Goal: Transaction & Acquisition: Purchase product/service

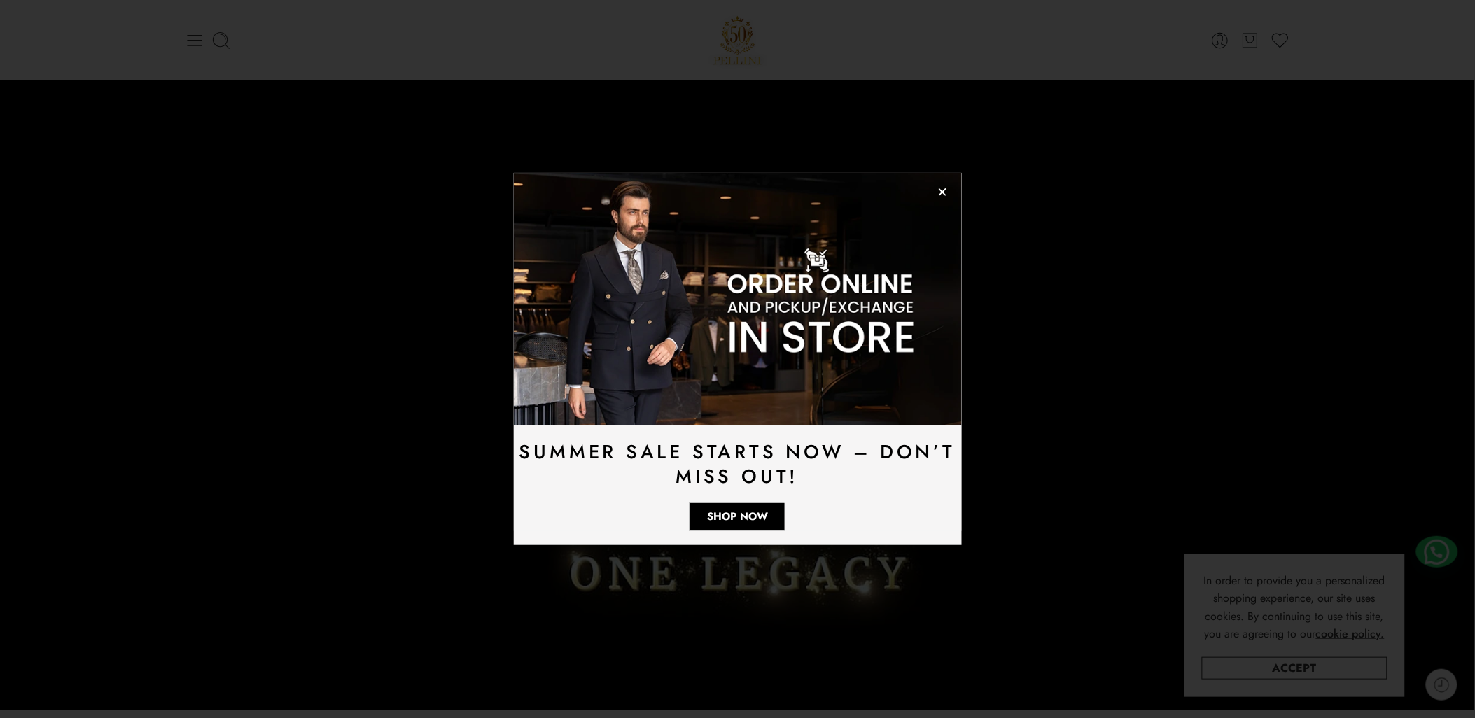
click at [949, 190] on img at bounding box center [738, 299] width 448 height 252
click at [945, 193] on icon "Close" at bounding box center [943, 192] width 11 height 11
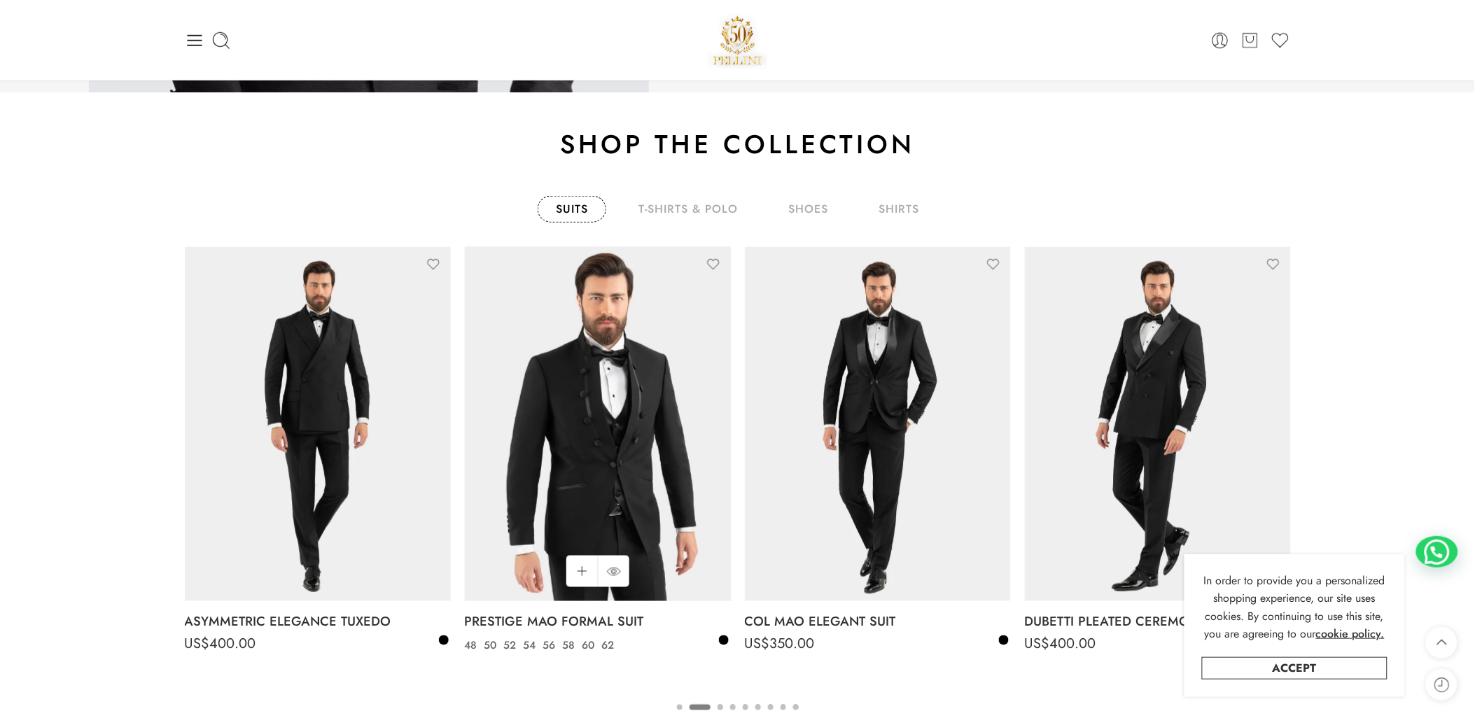
scroll to position [2334, 0]
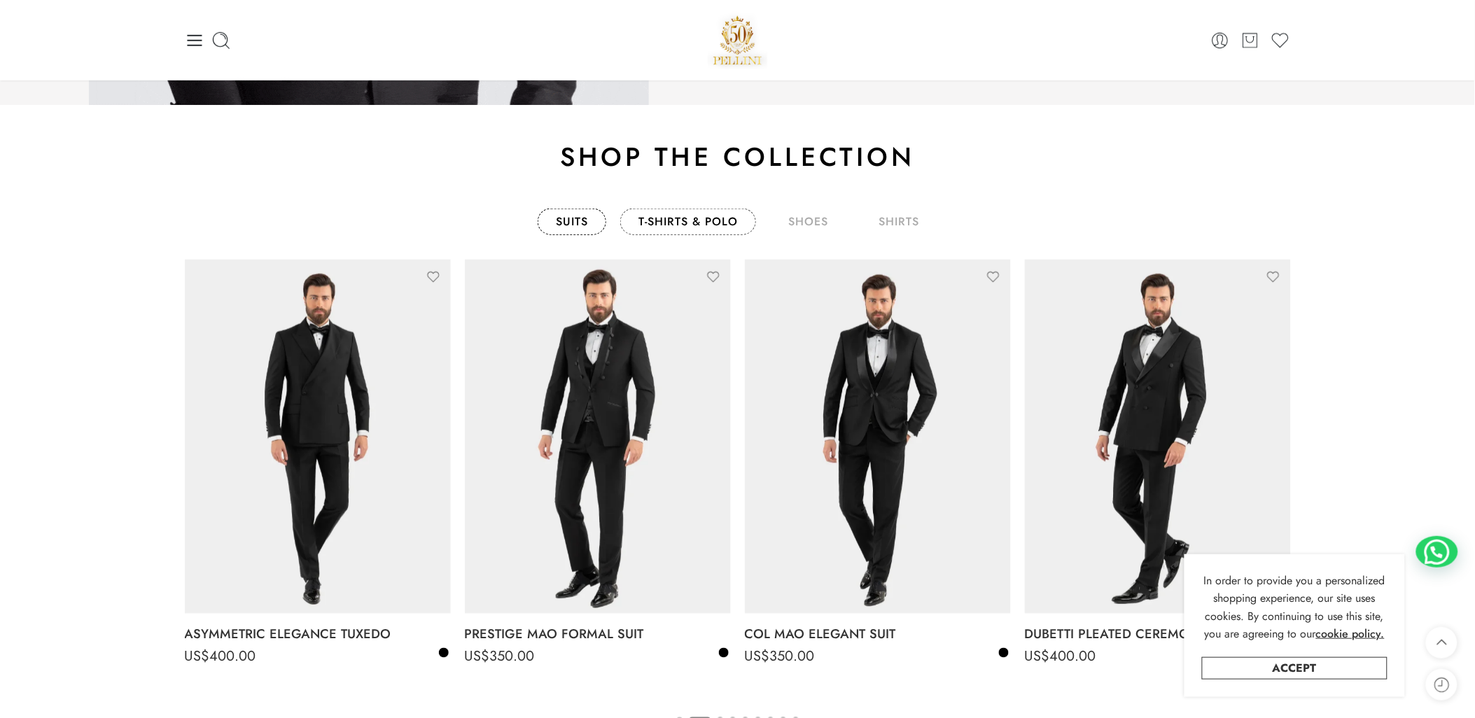
click at [703, 225] on link "T-Shirts & Polo" at bounding box center [688, 222] width 136 height 27
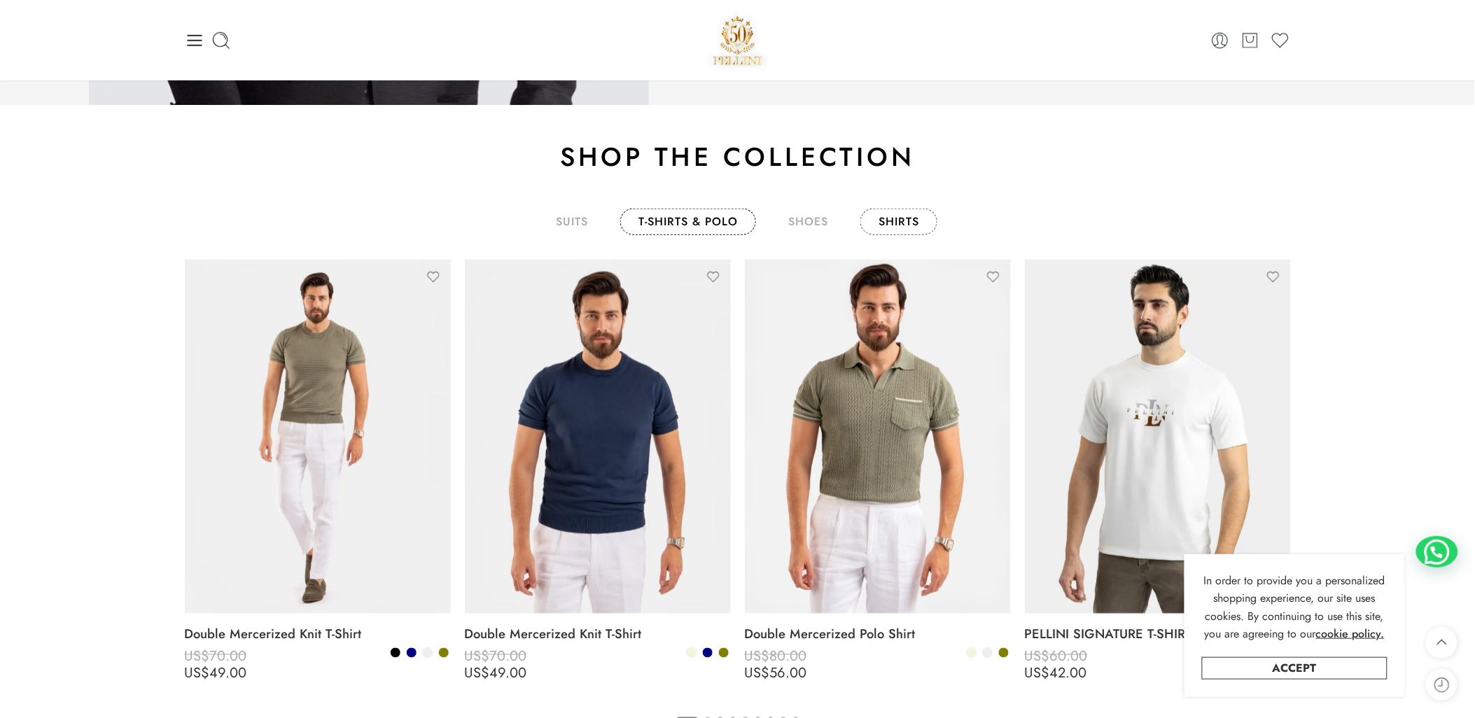
click at [916, 210] on link "shirts" at bounding box center [899, 222] width 77 height 27
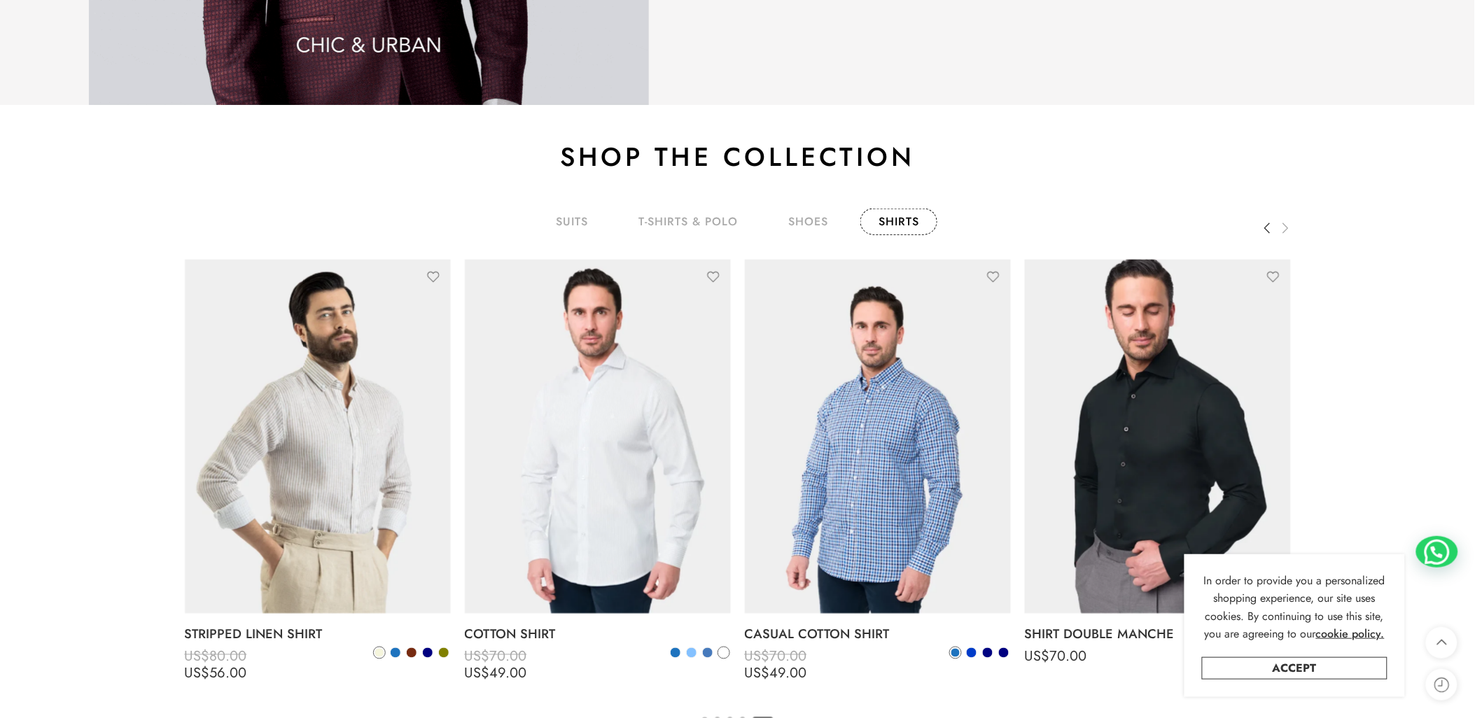
click at [1258, 226] on ul "Suits T-Shirts & Polo shoes shirts" at bounding box center [738, 222] width 1106 height 41
click at [1265, 229] on icon at bounding box center [1268, 228] width 28 height 28
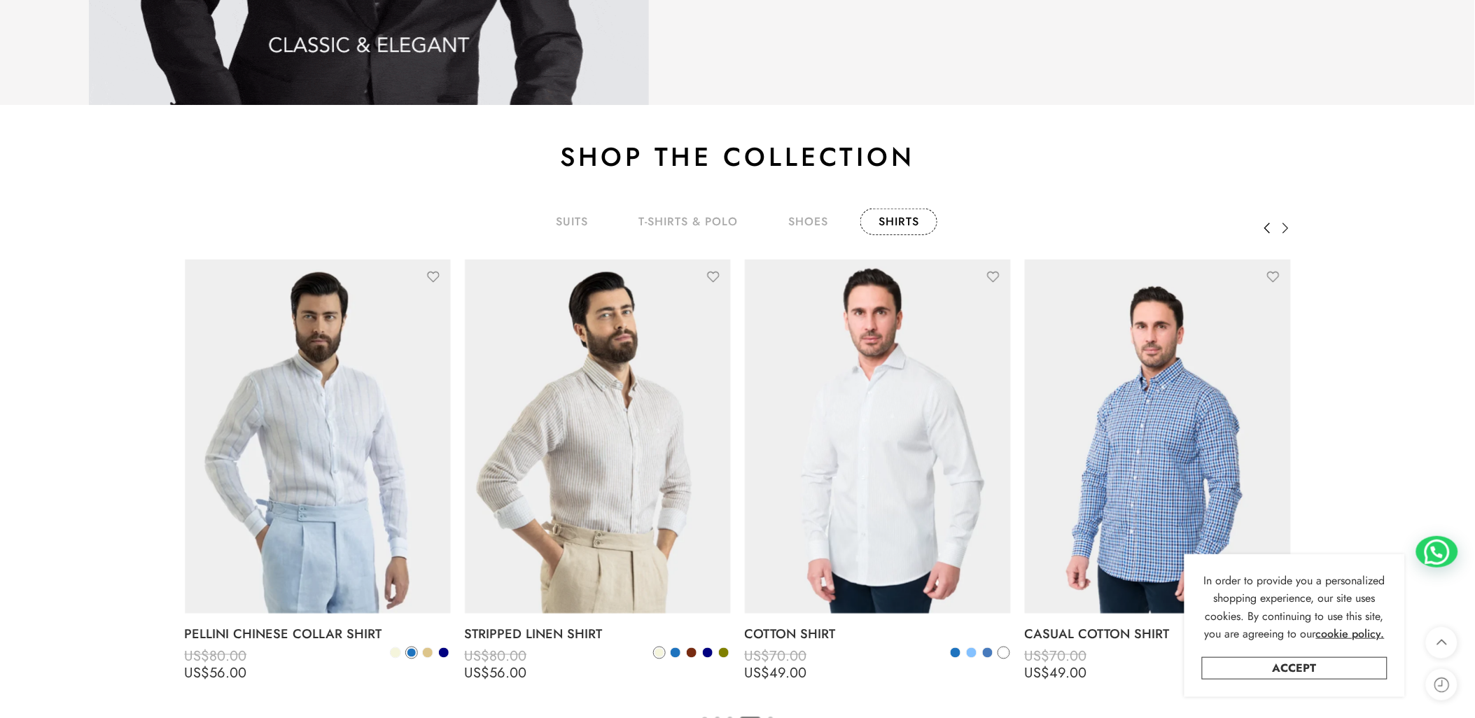
click at [1265, 229] on icon at bounding box center [1268, 228] width 28 height 28
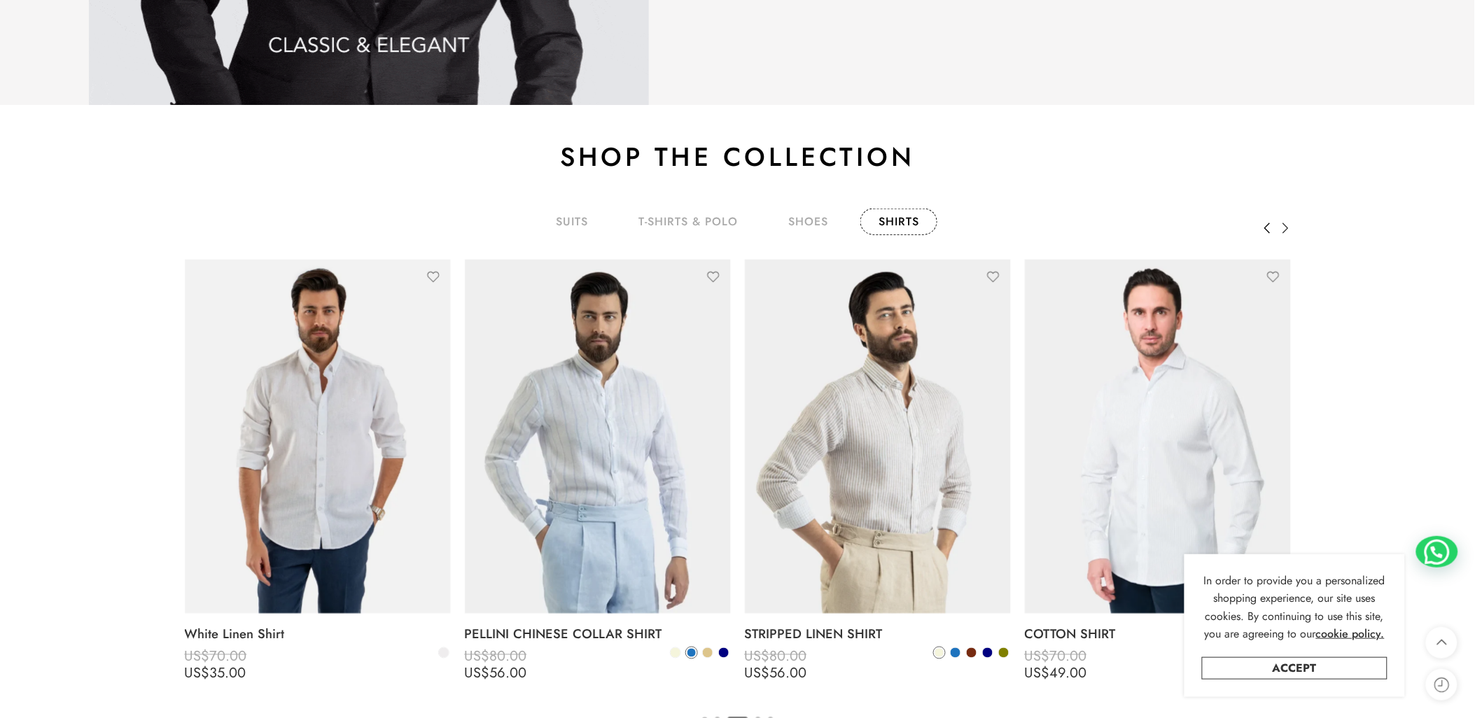
click at [1265, 229] on icon at bounding box center [1268, 228] width 28 height 28
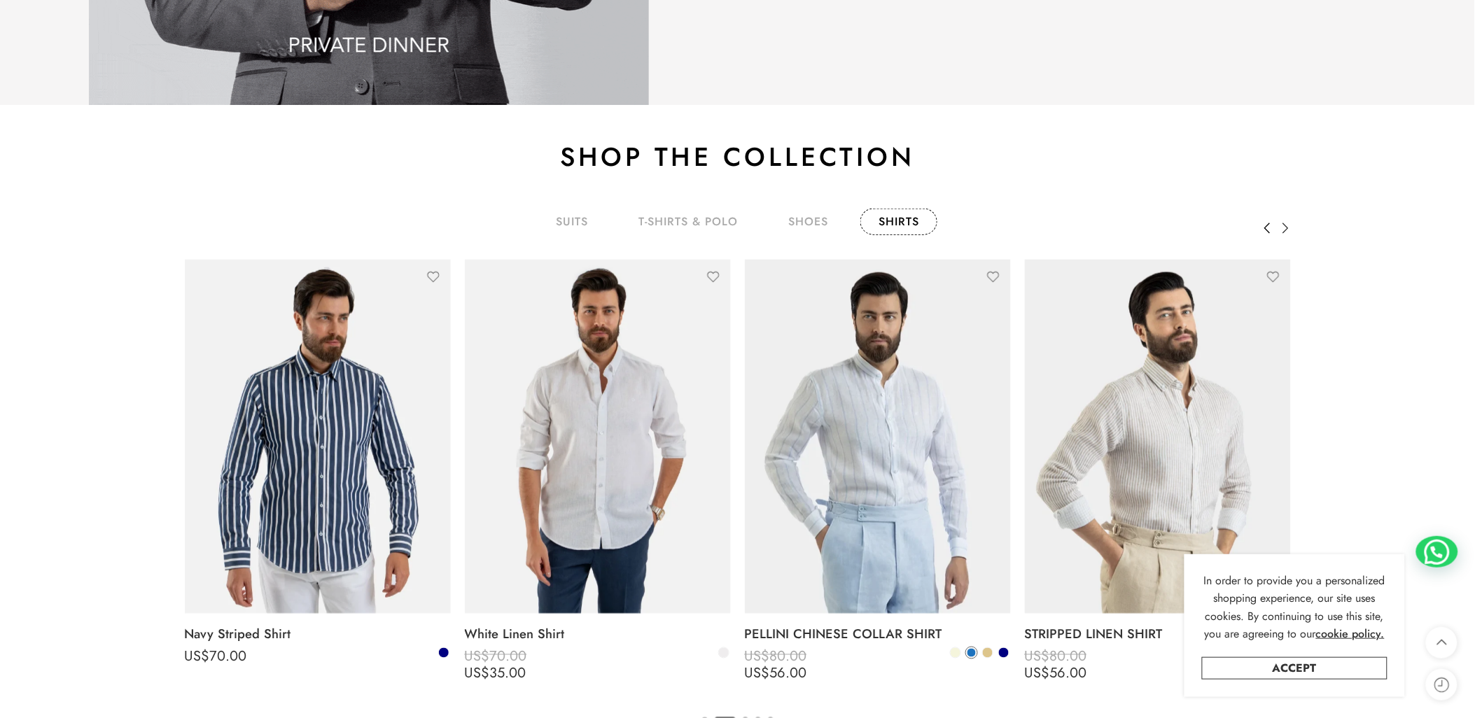
click at [1265, 229] on icon at bounding box center [1268, 228] width 28 height 28
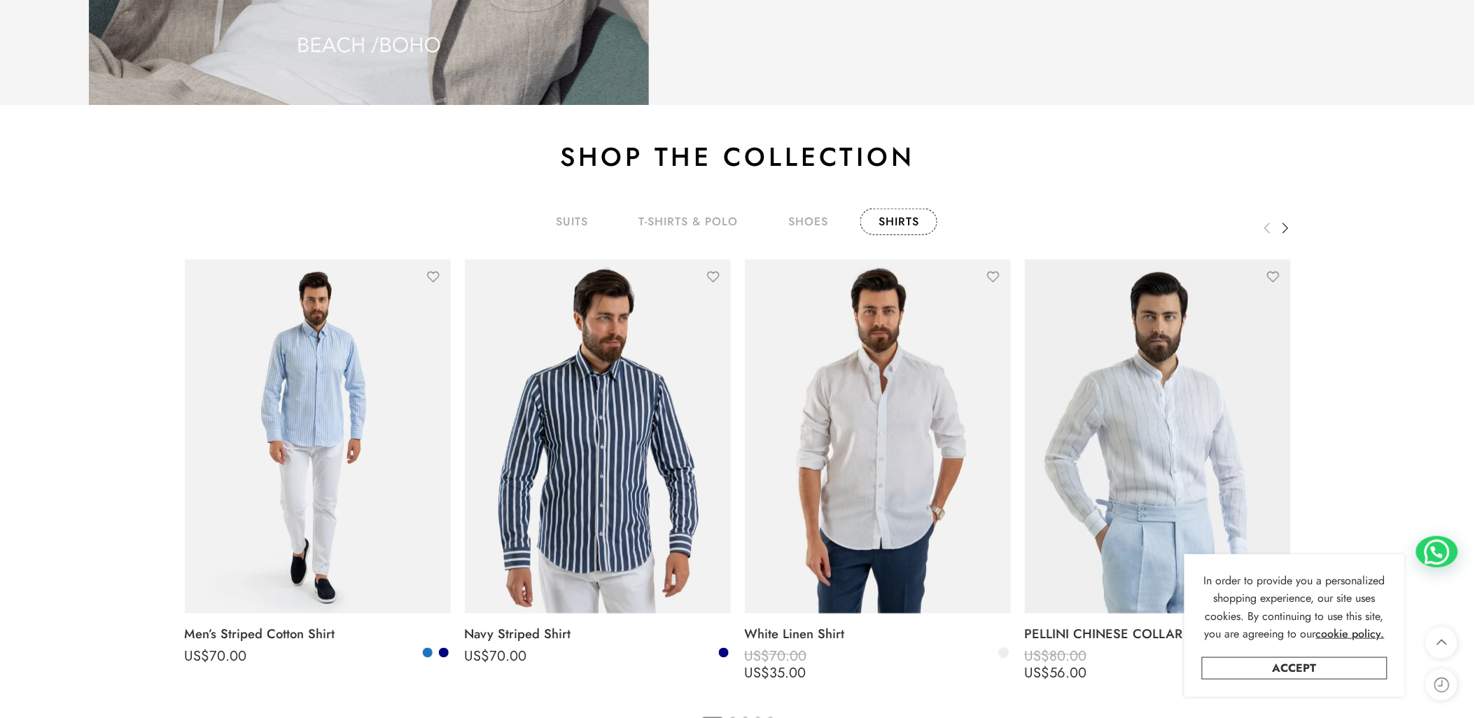
click at [1265, 232] on icon at bounding box center [1268, 228] width 28 height 28
click at [1290, 232] on icon at bounding box center [1286, 228] width 28 height 28
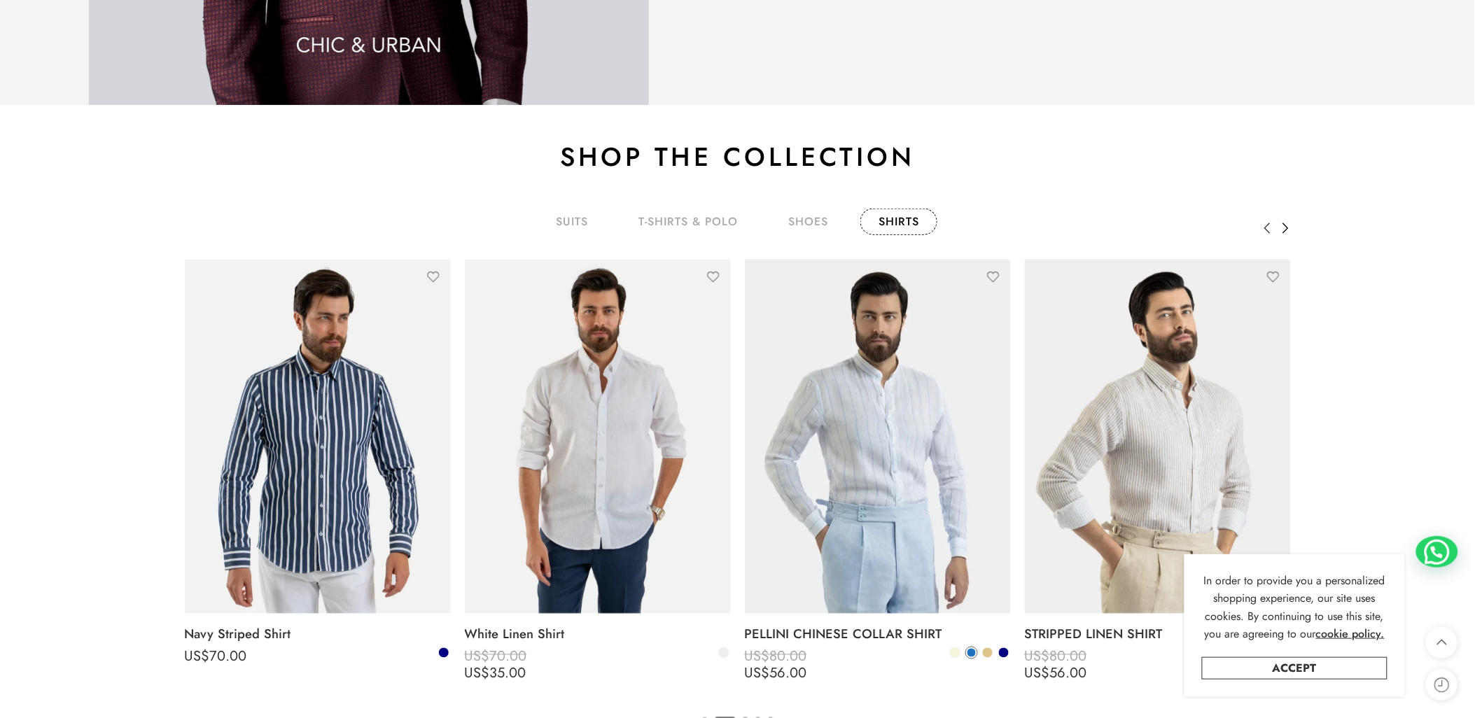
click at [1290, 232] on icon at bounding box center [1286, 228] width 28 height 28
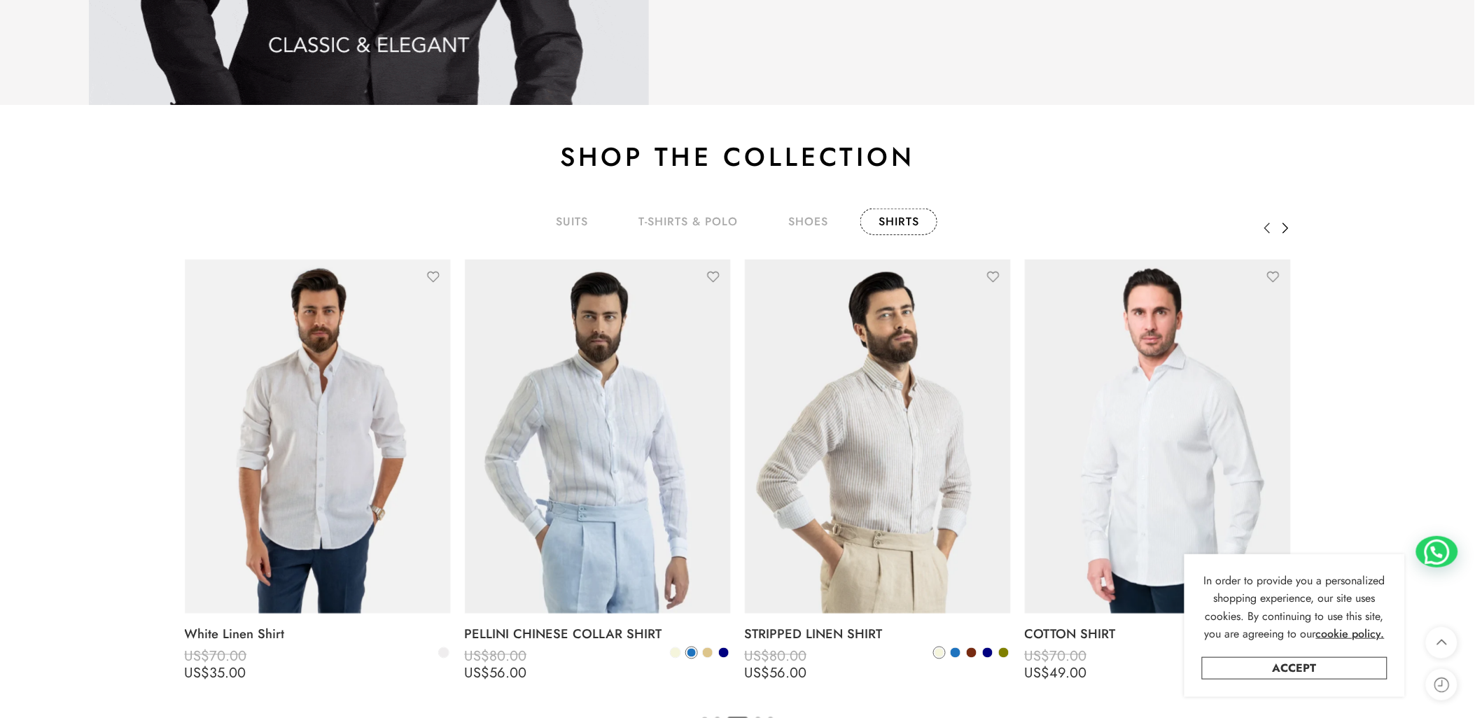
click at [1288, 233] on icon at bounding box center [1286, 228] width 28 height 28
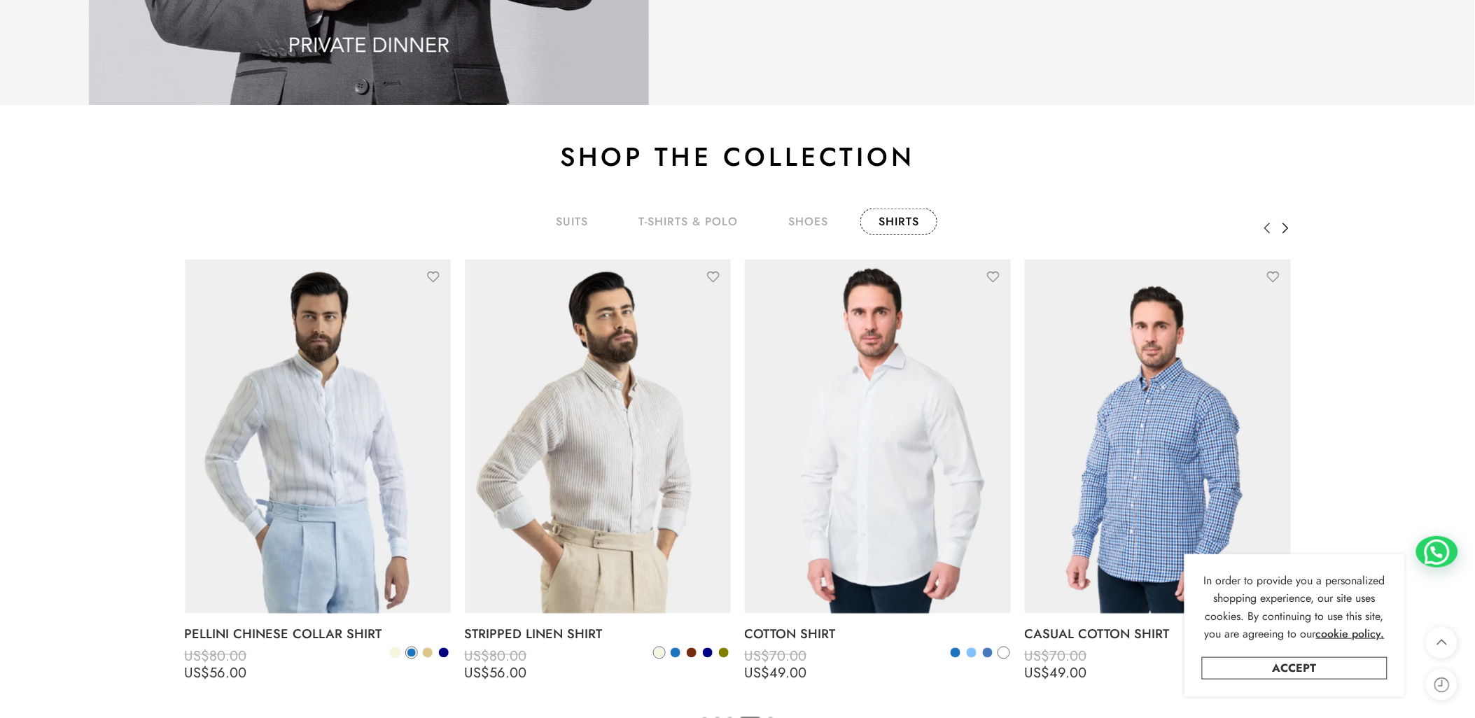
click at [1288, 233] on icon at bounding box center [1286, 228] width 28 height 28
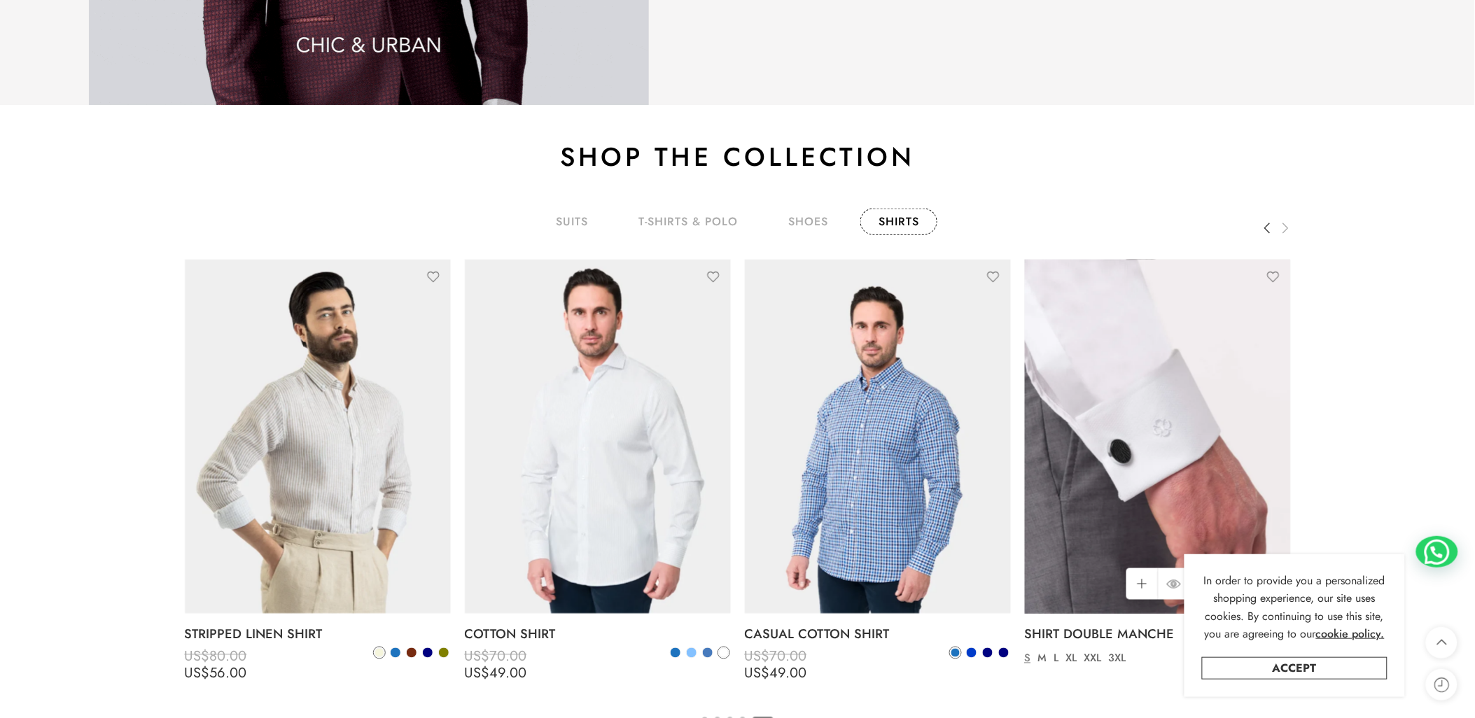
scroll to position [2593, 0]
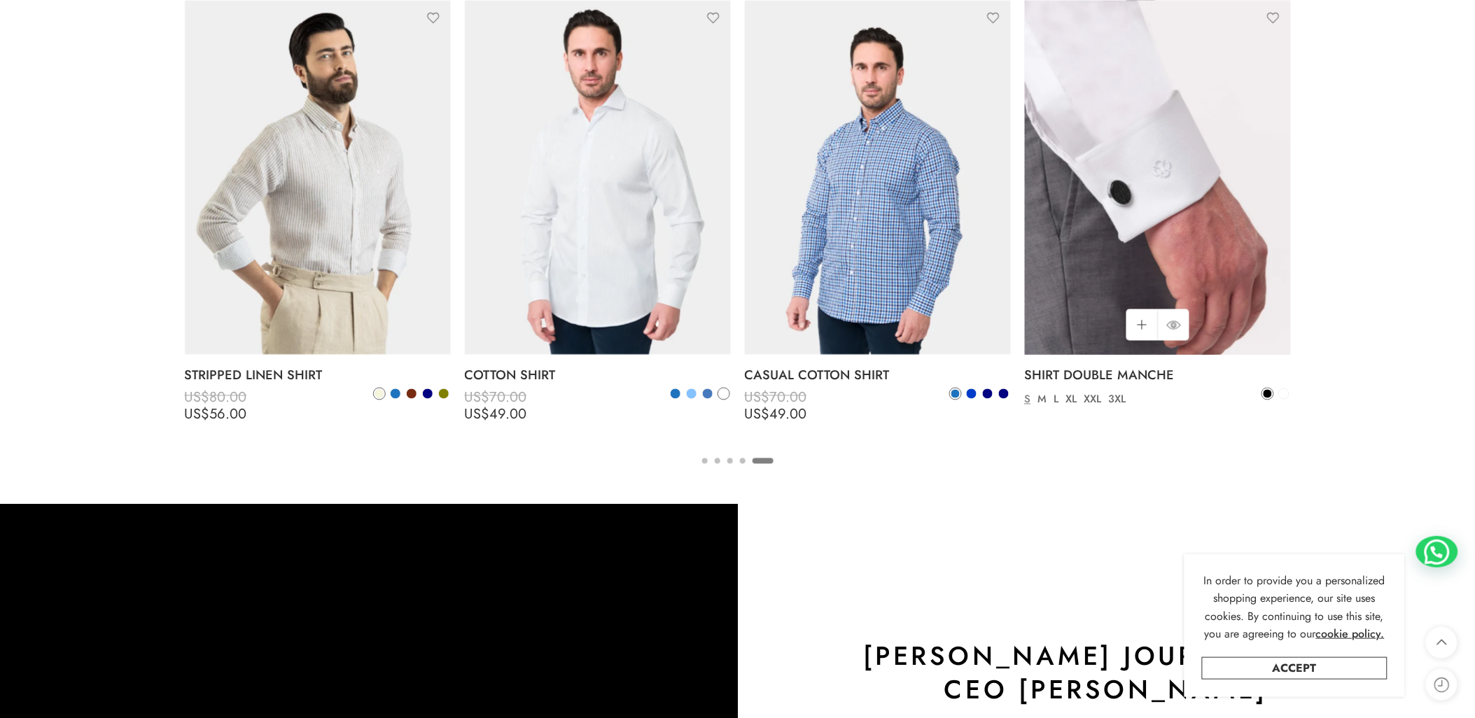
click at [1206, 191] on img at bounding box center [1158, 178] width 266 height 355
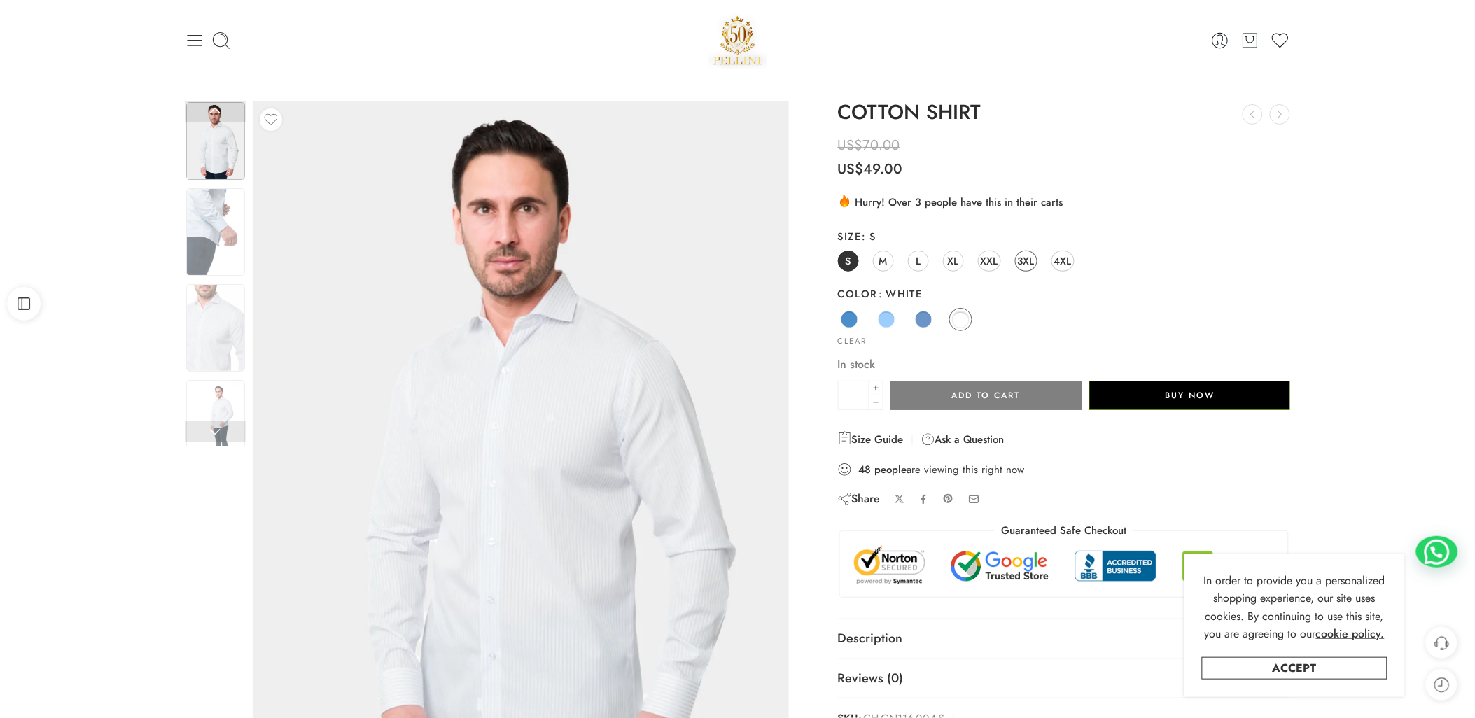
click at [1027, 260] on span "3XL" at bounding box center [1026, 260] width 17 height 19
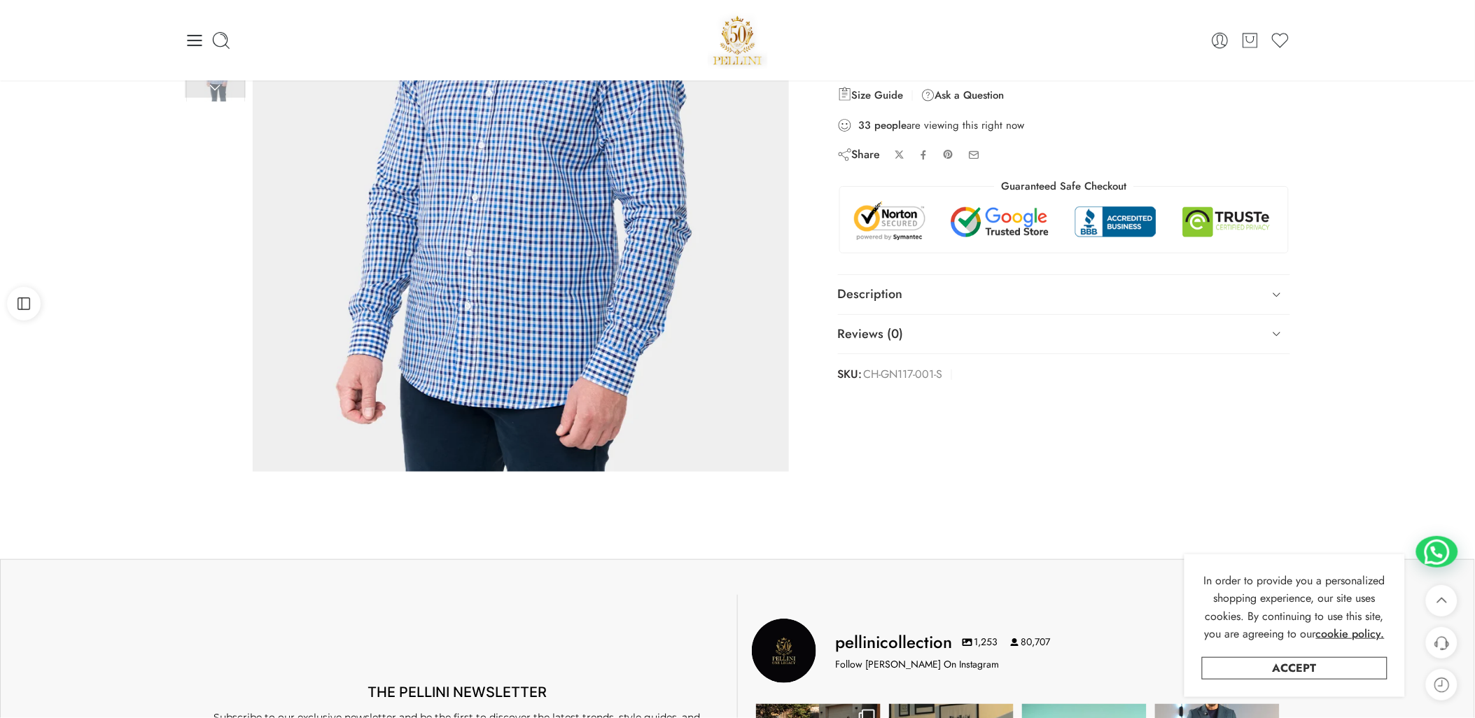
scroll to position [166, 0]
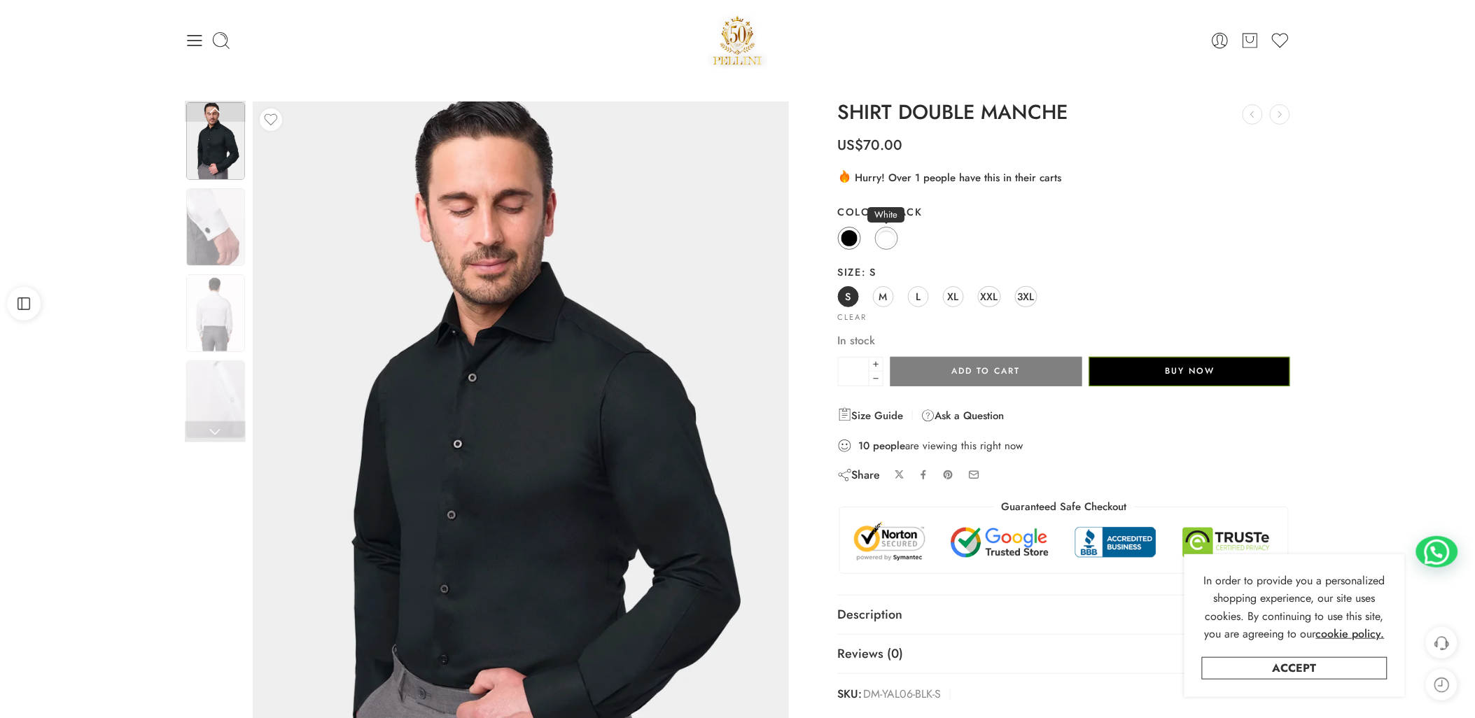
click at [882, 231] on span at bounding box center [887, 238] width 16 height 16
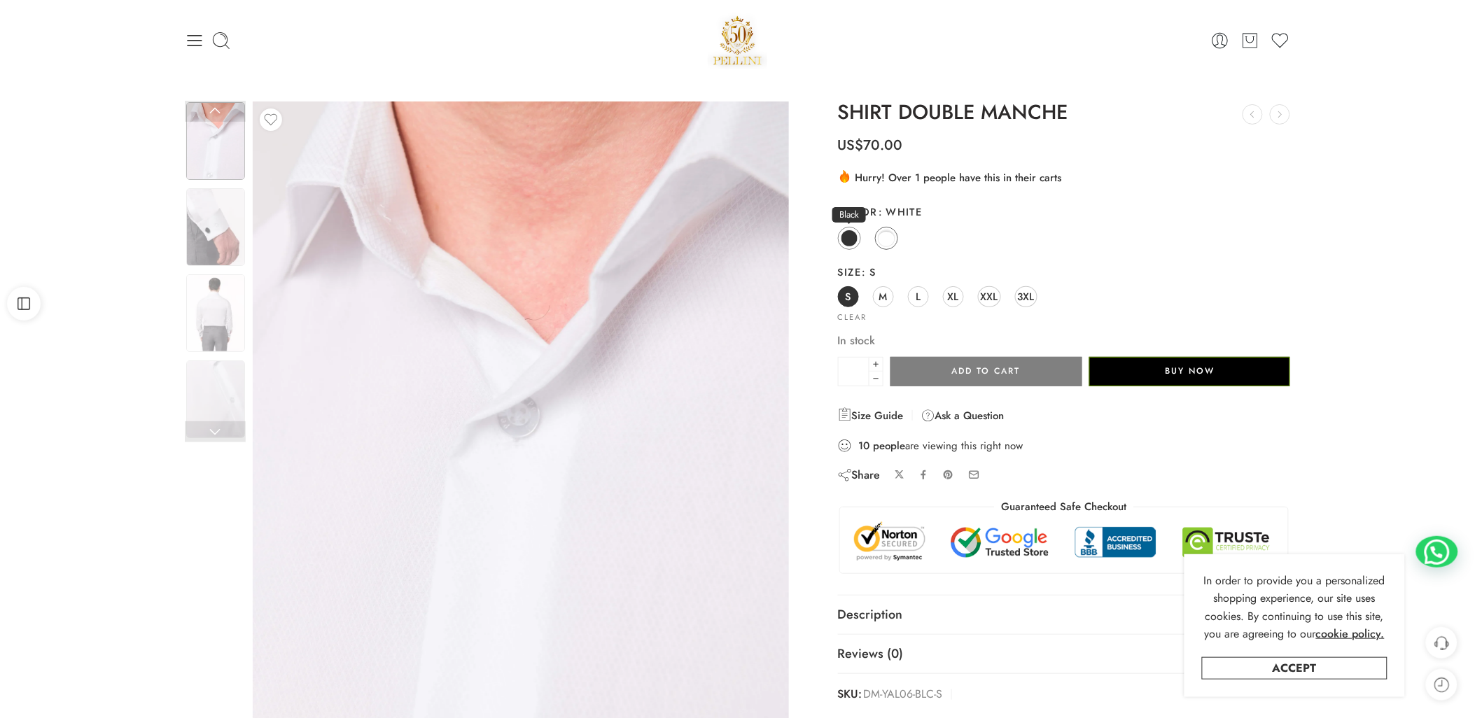
click at [850, 244] on span at bounding box center [850, 239] width 18 height 18
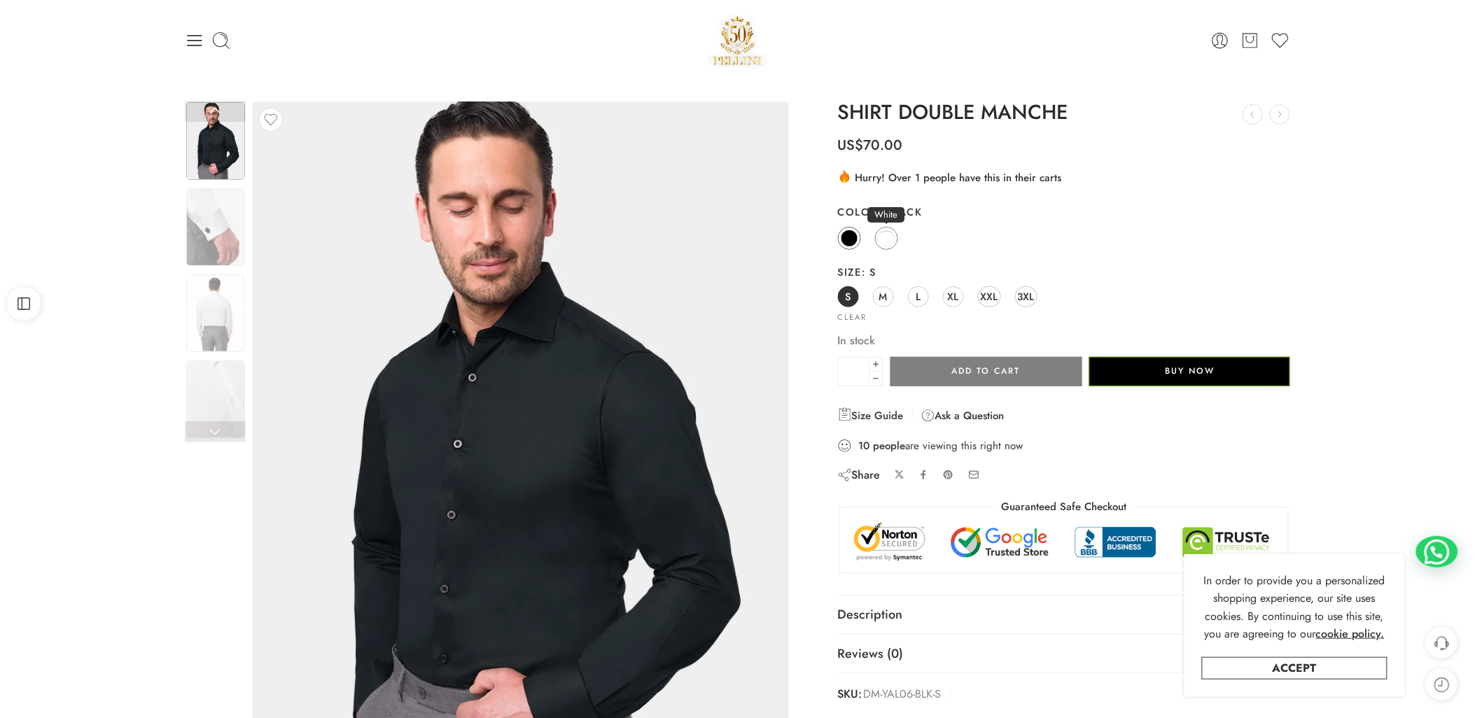
click at [888, 239] on span at bounding box center [887, 239] width 18 height 18
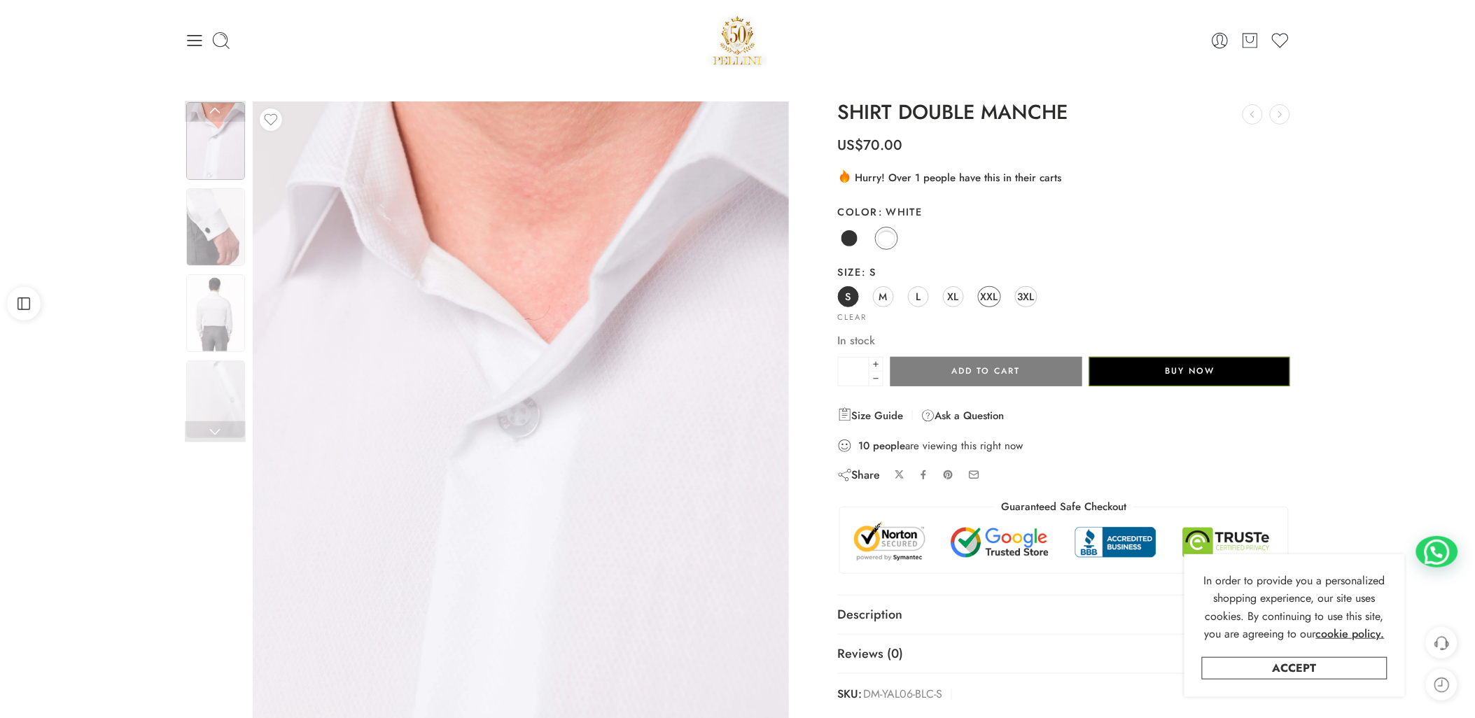
click at [991, 302] on span "XXL" at bounding box center [990, 296] width 18 height 19
click at [1018, 302] on span "3XL" at bounding box center [1026, 296] width 17 height 19
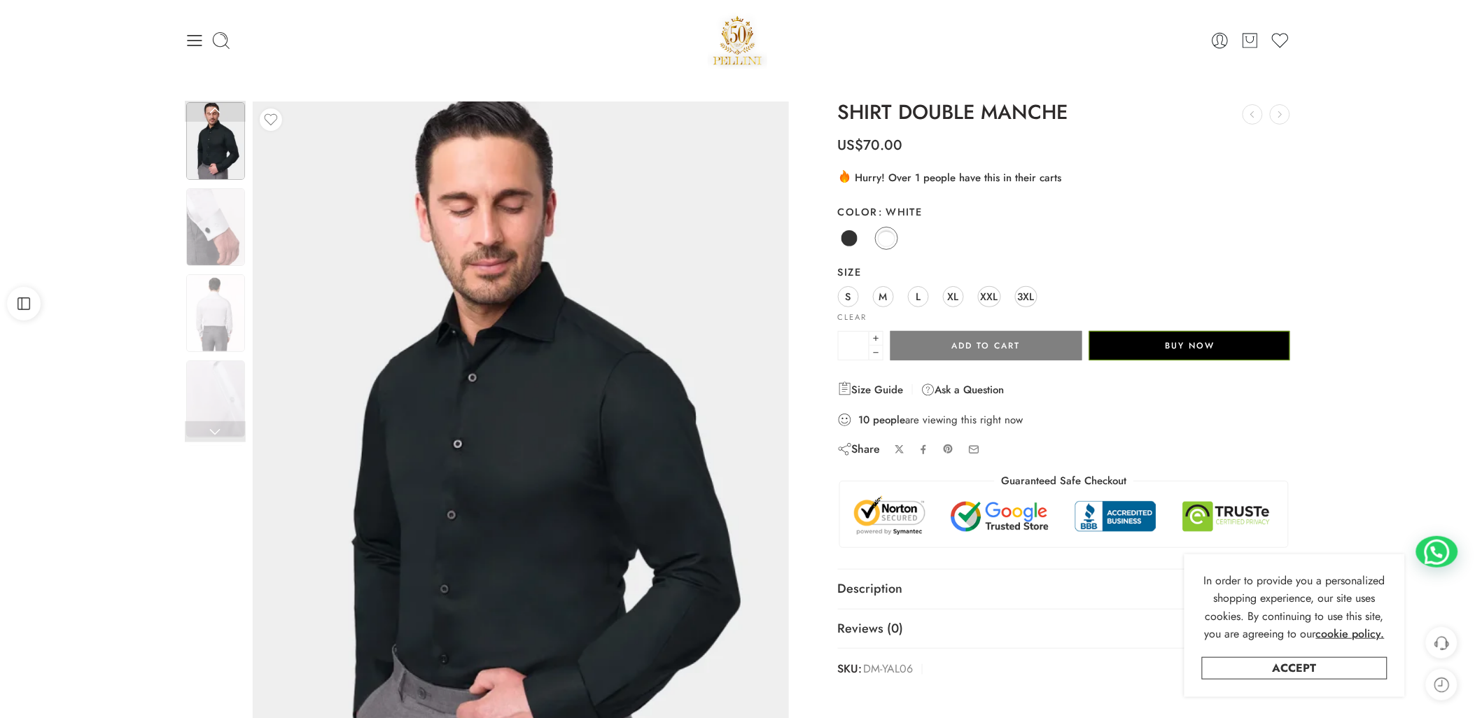
click at [1038, 295] on div "S M L XL XXL 3XL" at bounding box center [1064, 297] width 453 height 25
click at [1031, 299] on span "3XL" at bounding box center [1026, 296] width 17 height 19
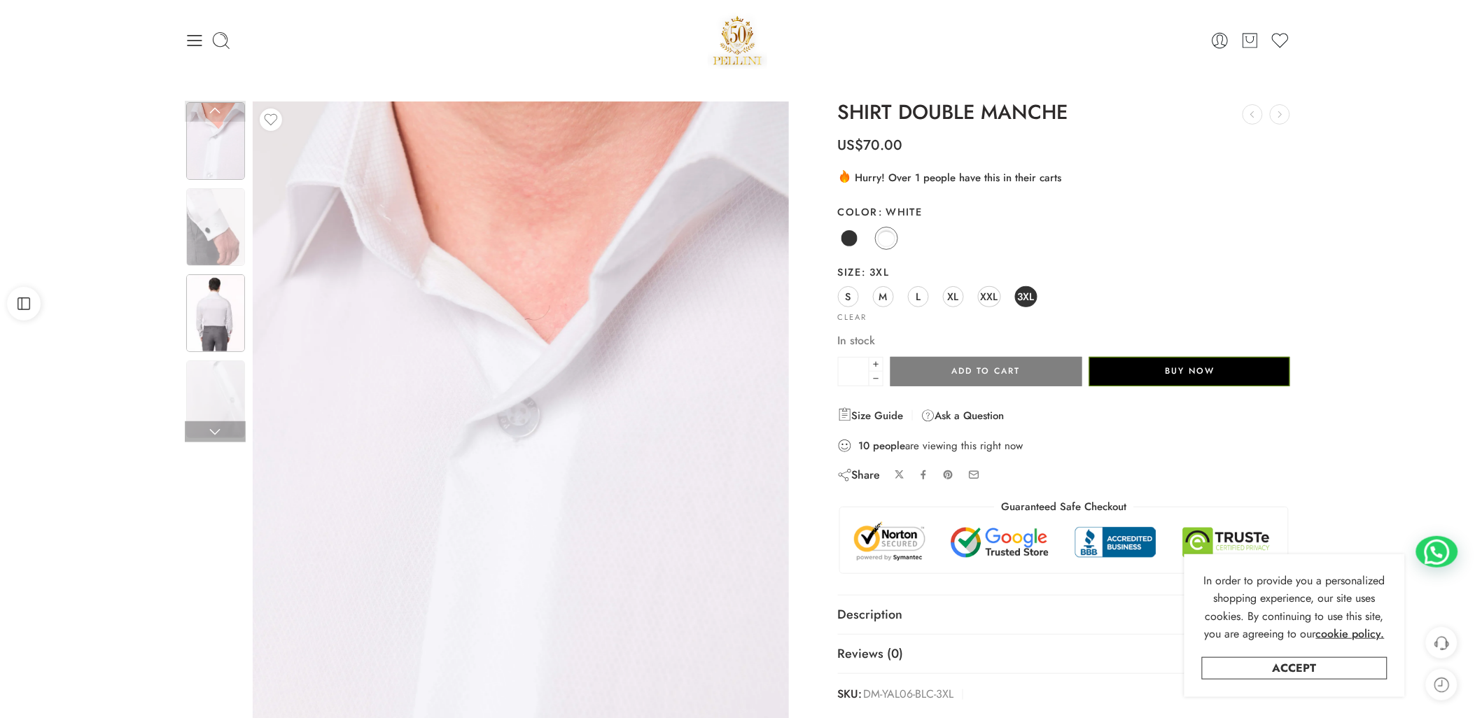
click at [228, 319] on img at bounding box center [215, 313] width 59 height 78
click at [220, 220] on img at bounding box center [215, 227] width 59 height 78
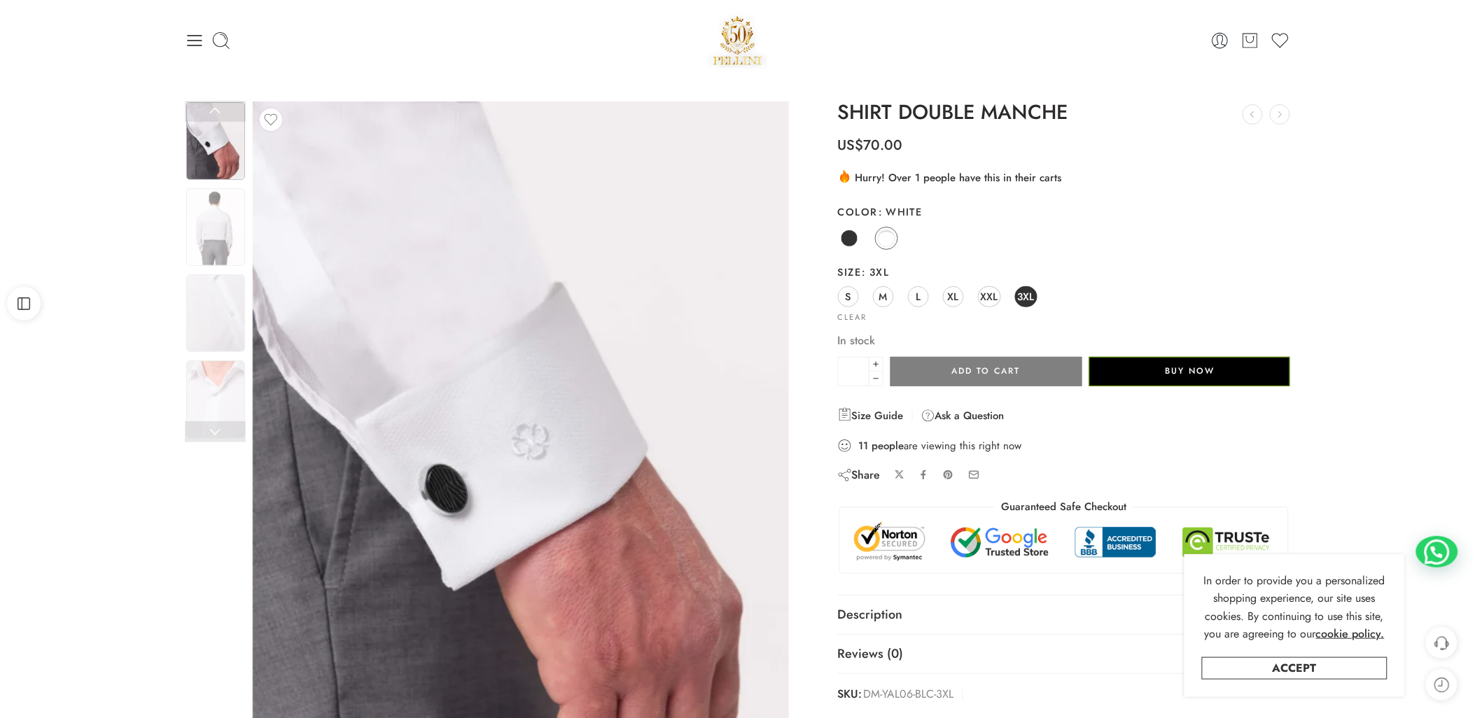
click at [172, 394] on div "Previous Next" at bounding box center [737, 471] width 1475 height 781
click at [197, 404] on img at bounding box center [215, 400] width 59 height 78
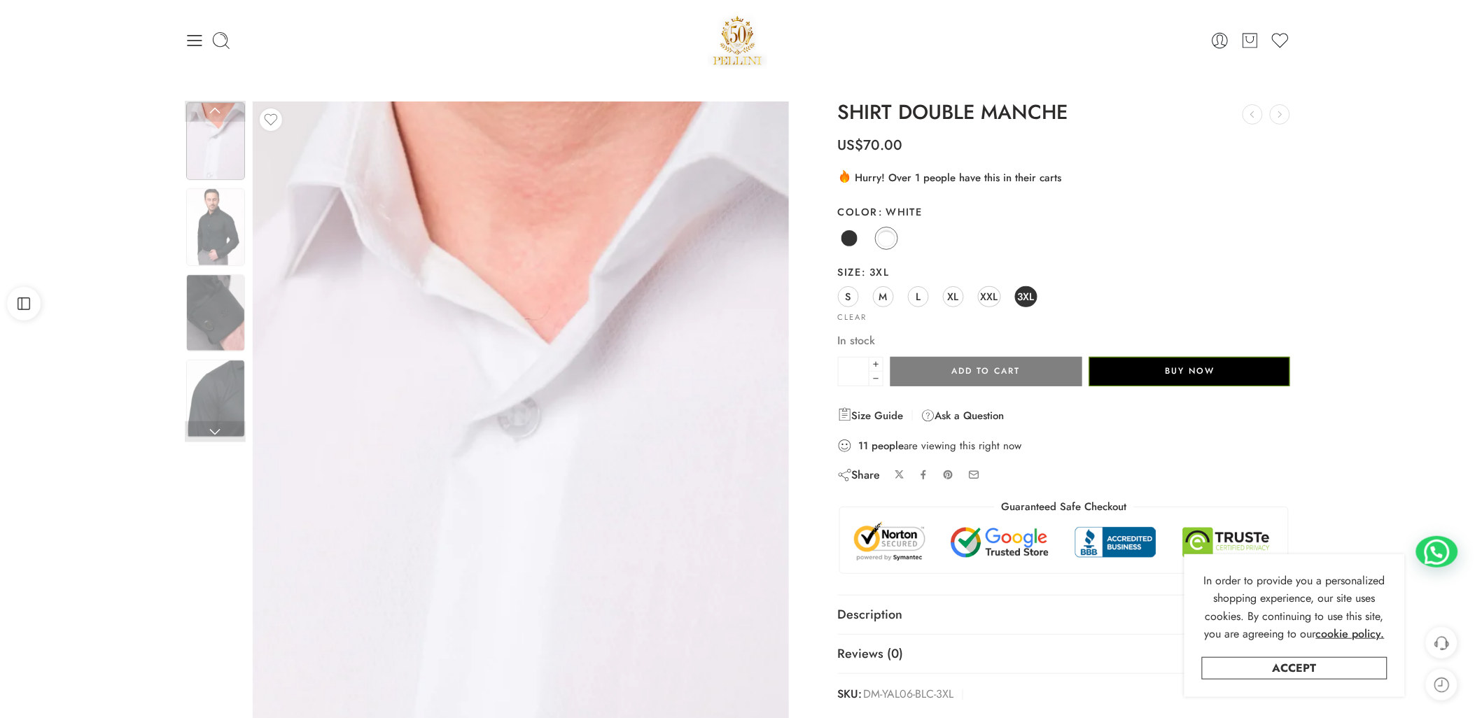
click at [207, 447] on div "Previous Next" at bounding box center [490, 463] width 625 height 722
click at [218, 424] on link at bounding box center [215, 432] width 61 height 21
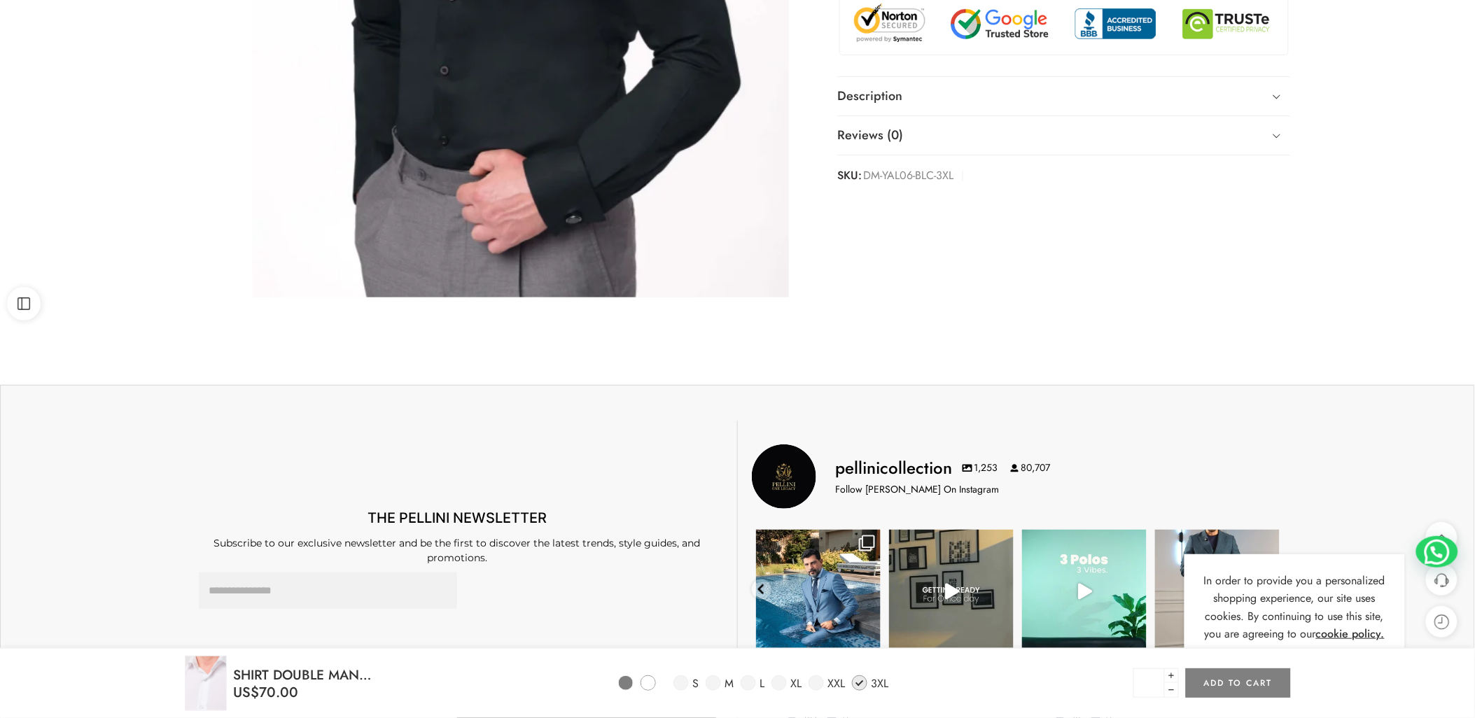
scroll to position [943, 0]
